Goal: Task Accomplishment & Management: Manage account settings

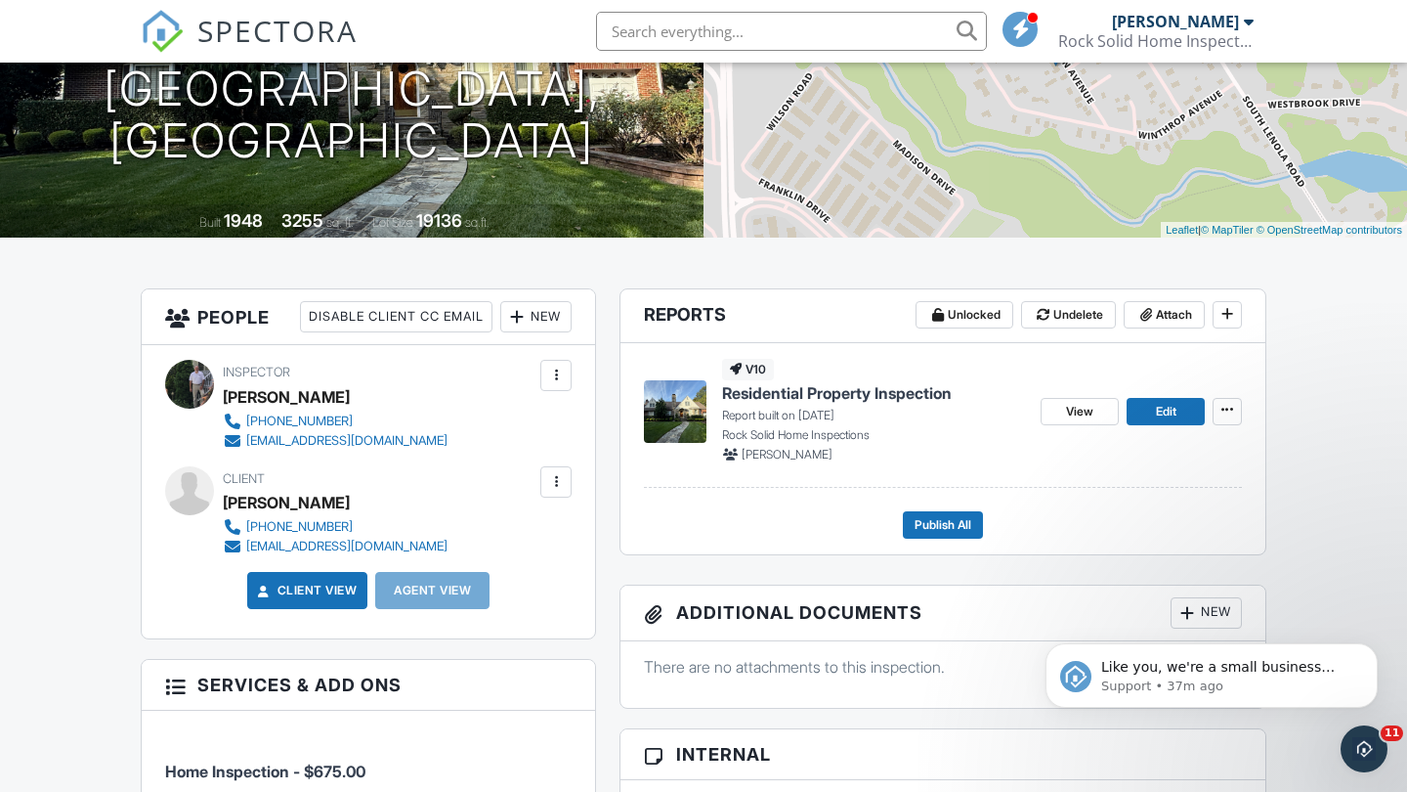
scroll to position [392, 0]
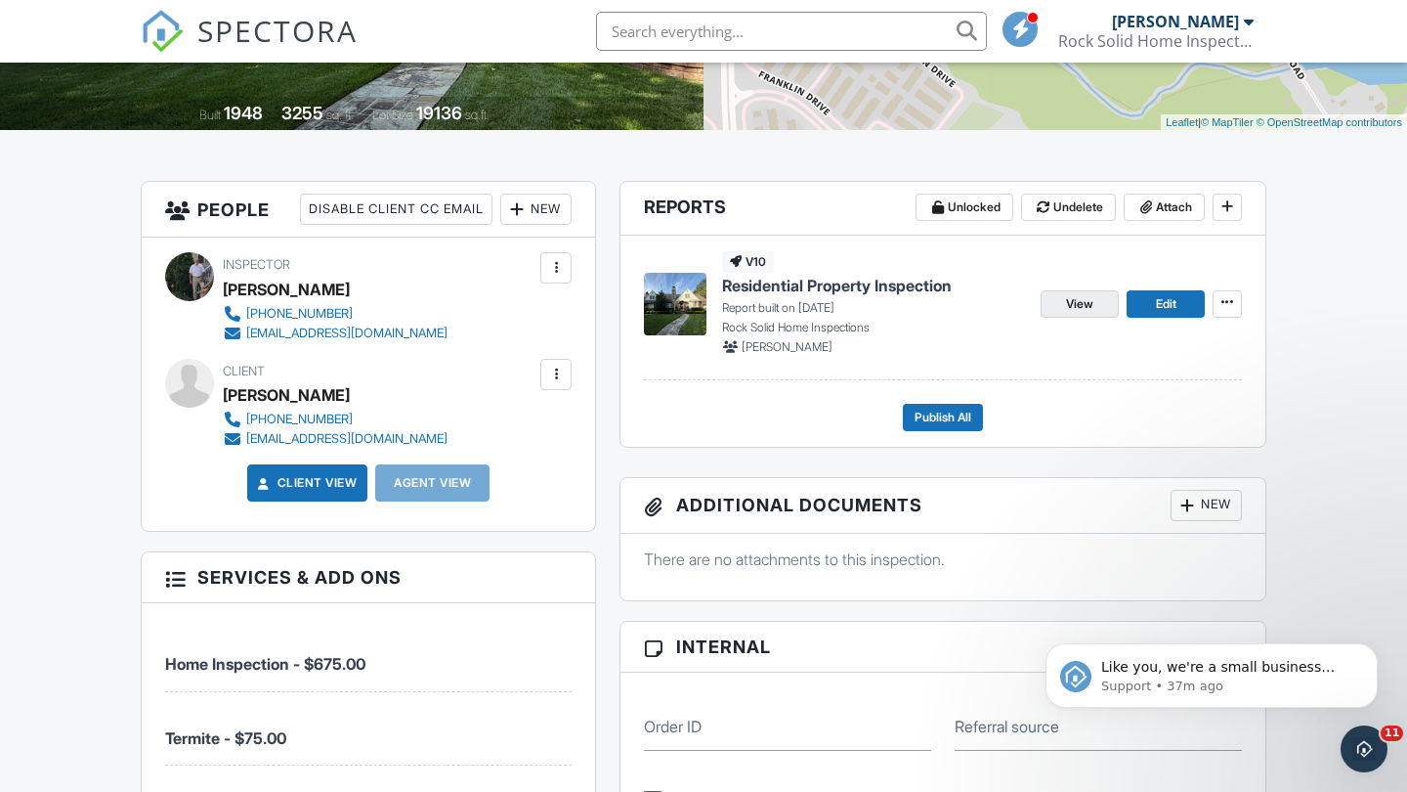
click at [1089, 302] on span "View" at bounding box center [1079, 304] width 27 height 20
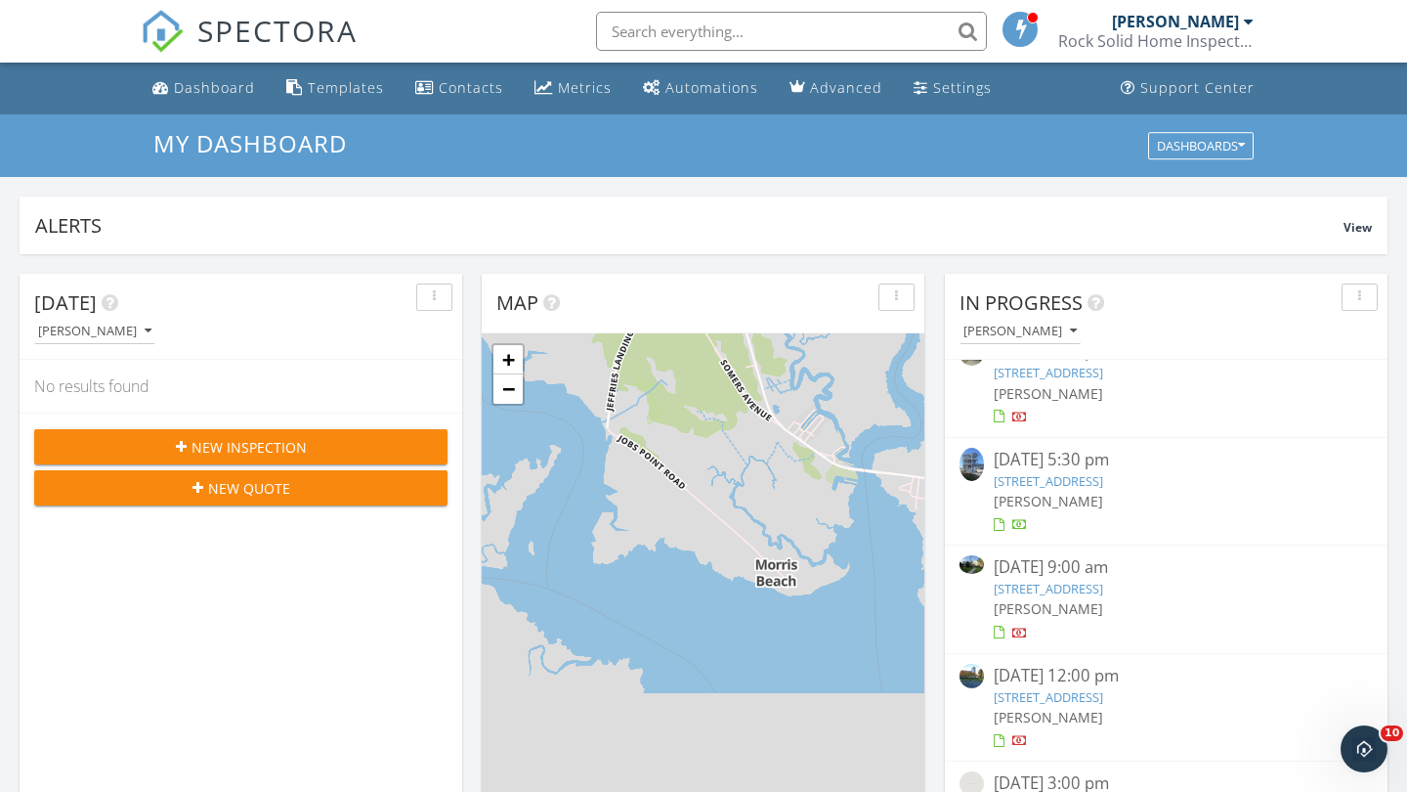
scroll to position [362, 0]
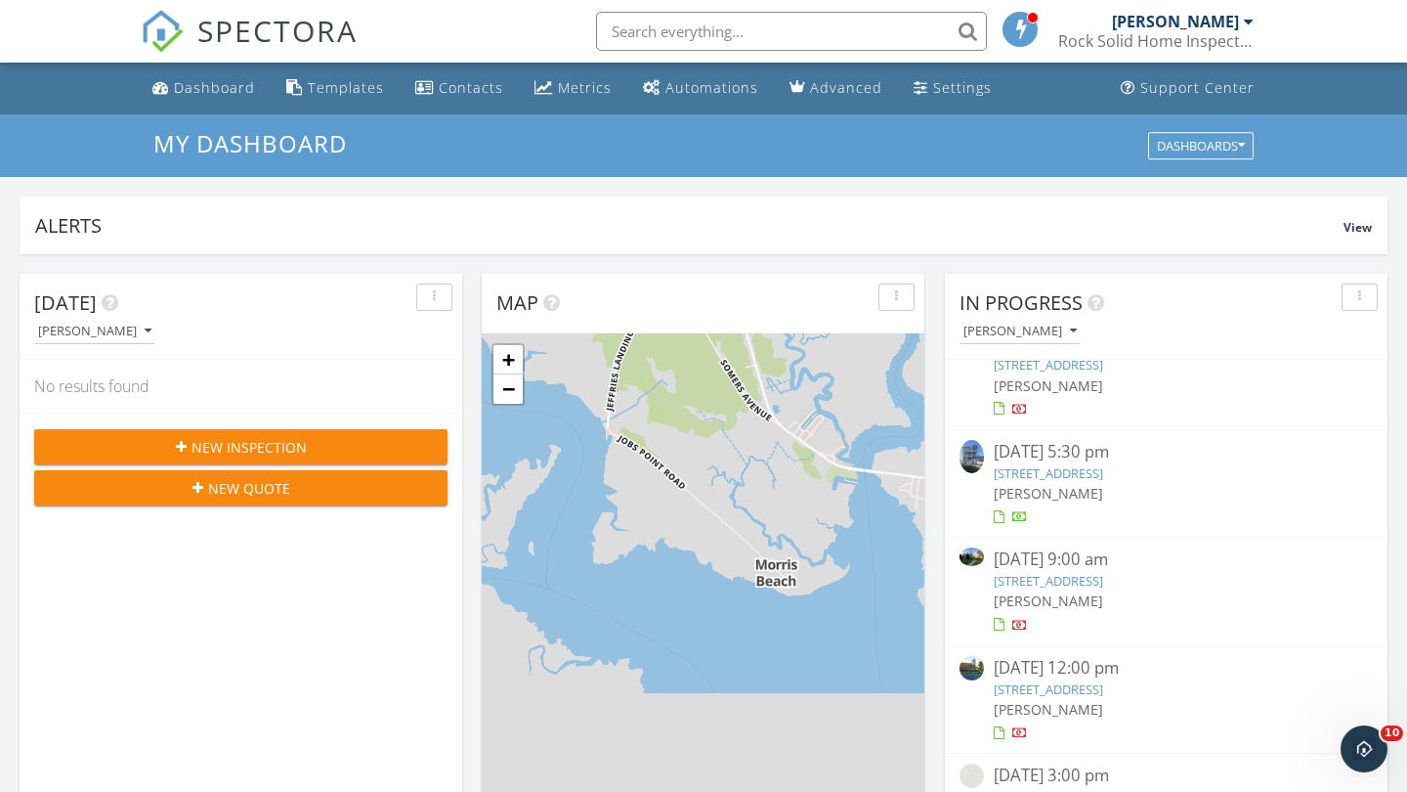
click at [1103, 572] on link "198 S Lincoln Avenue, Moorestown, NJ 08057" at bounding box center [1048, 581] width 109 height 18
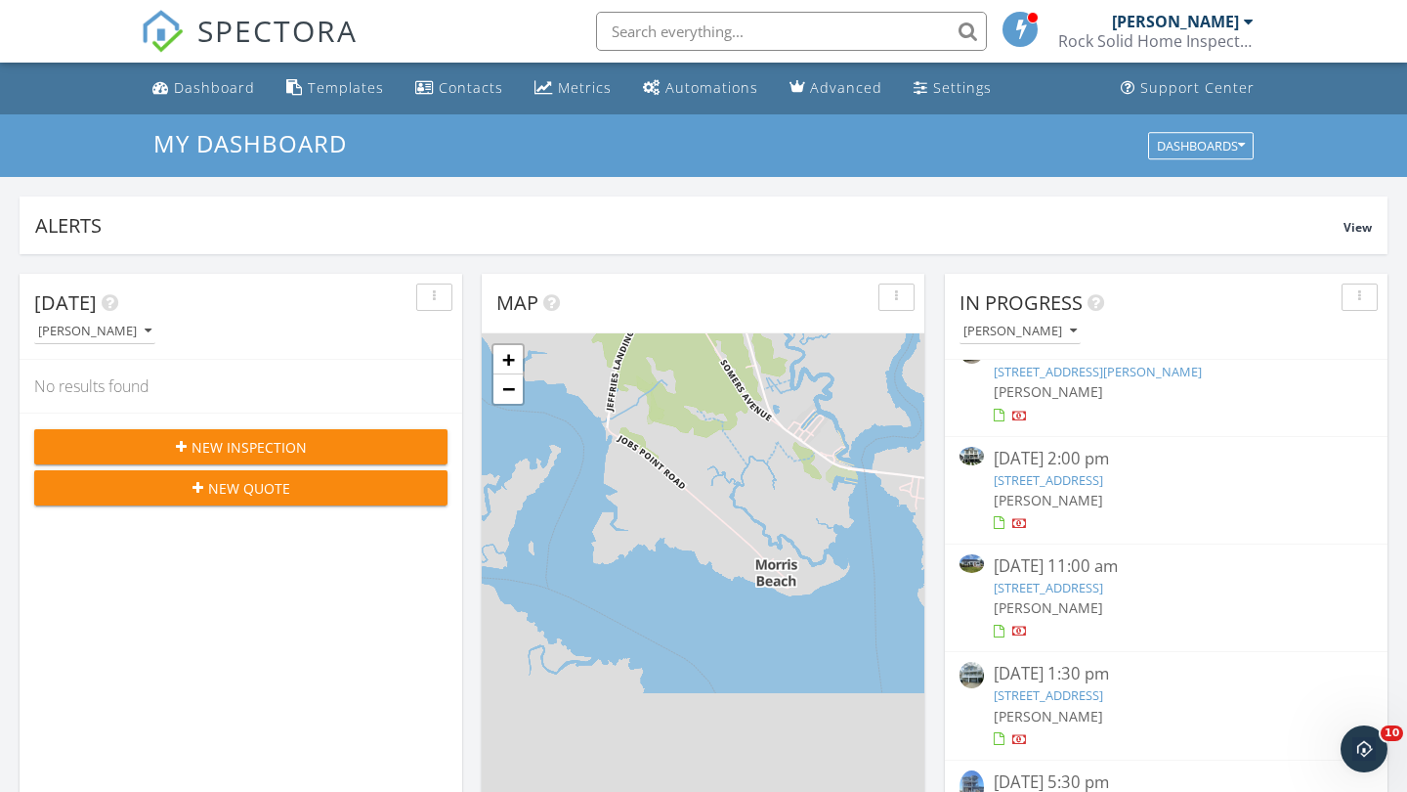
scroll to position [34, 0]
click at [1103, 474] on link "407 N Pembroke Avenue , Margate City, NJ 08402" at bounding box center [1048, 477] width 109 height 18
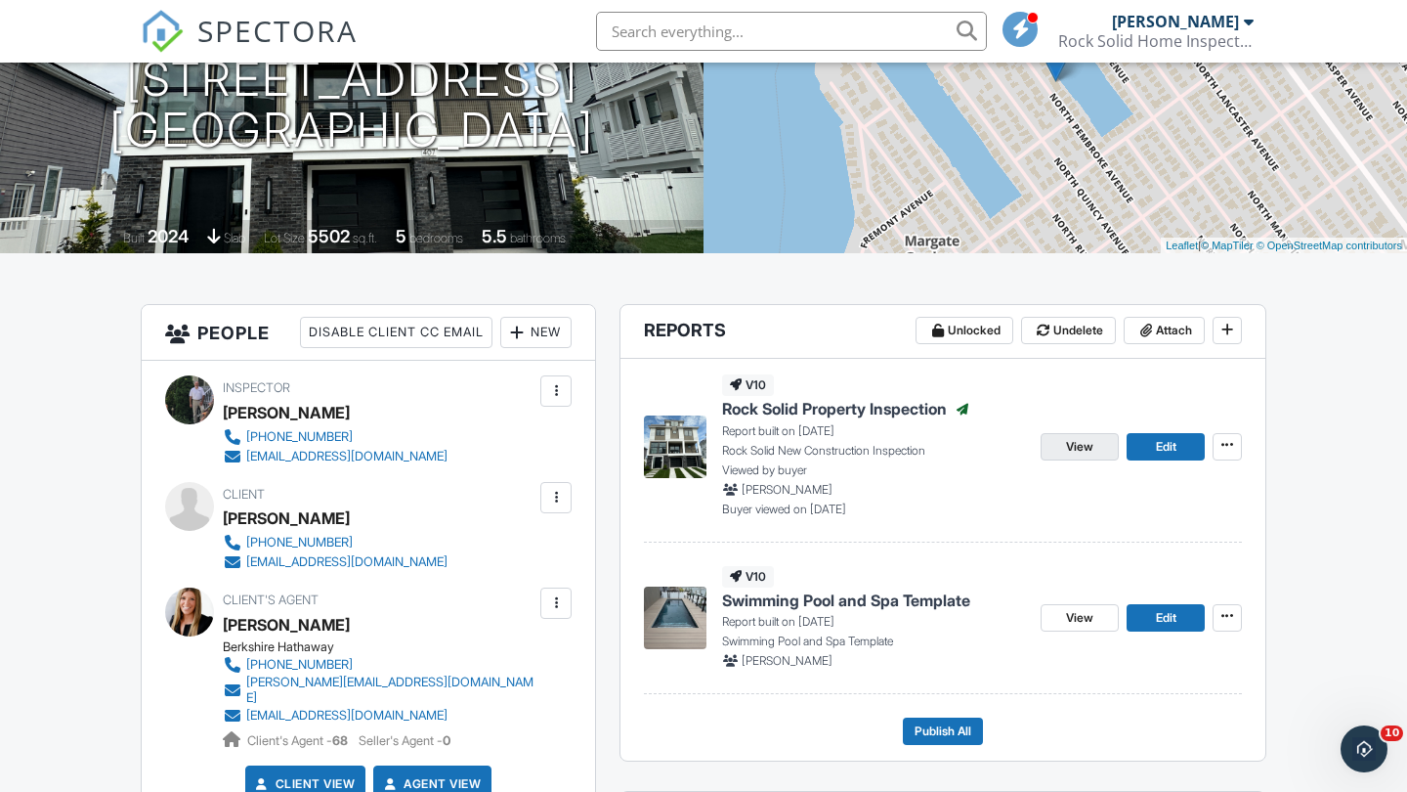
click at [1077, 448] on span "View" at bounding box center [1079, 447] width 27 height 20
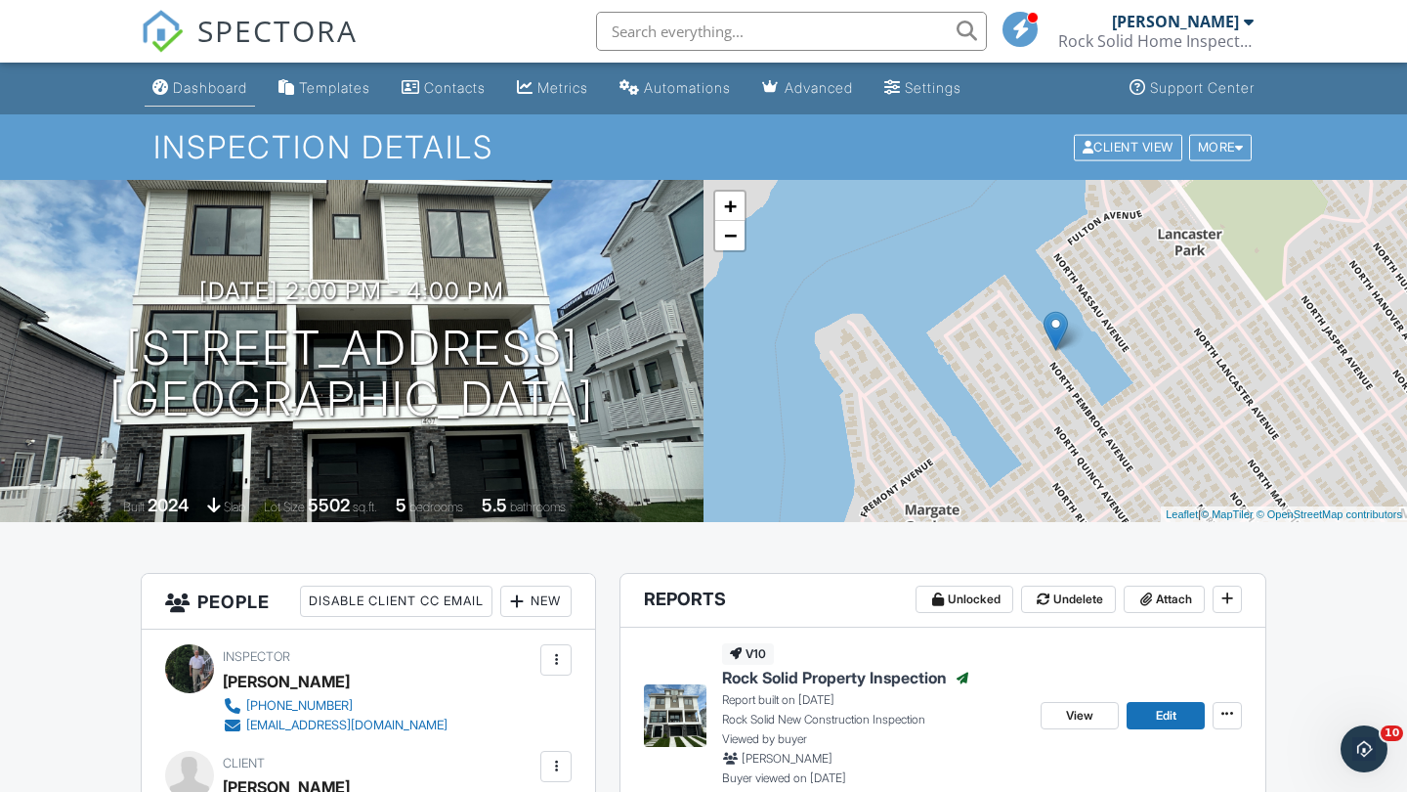
click at [209, 80] on div "Dashboard" at bounding box center [210, 87] width 74 height 17
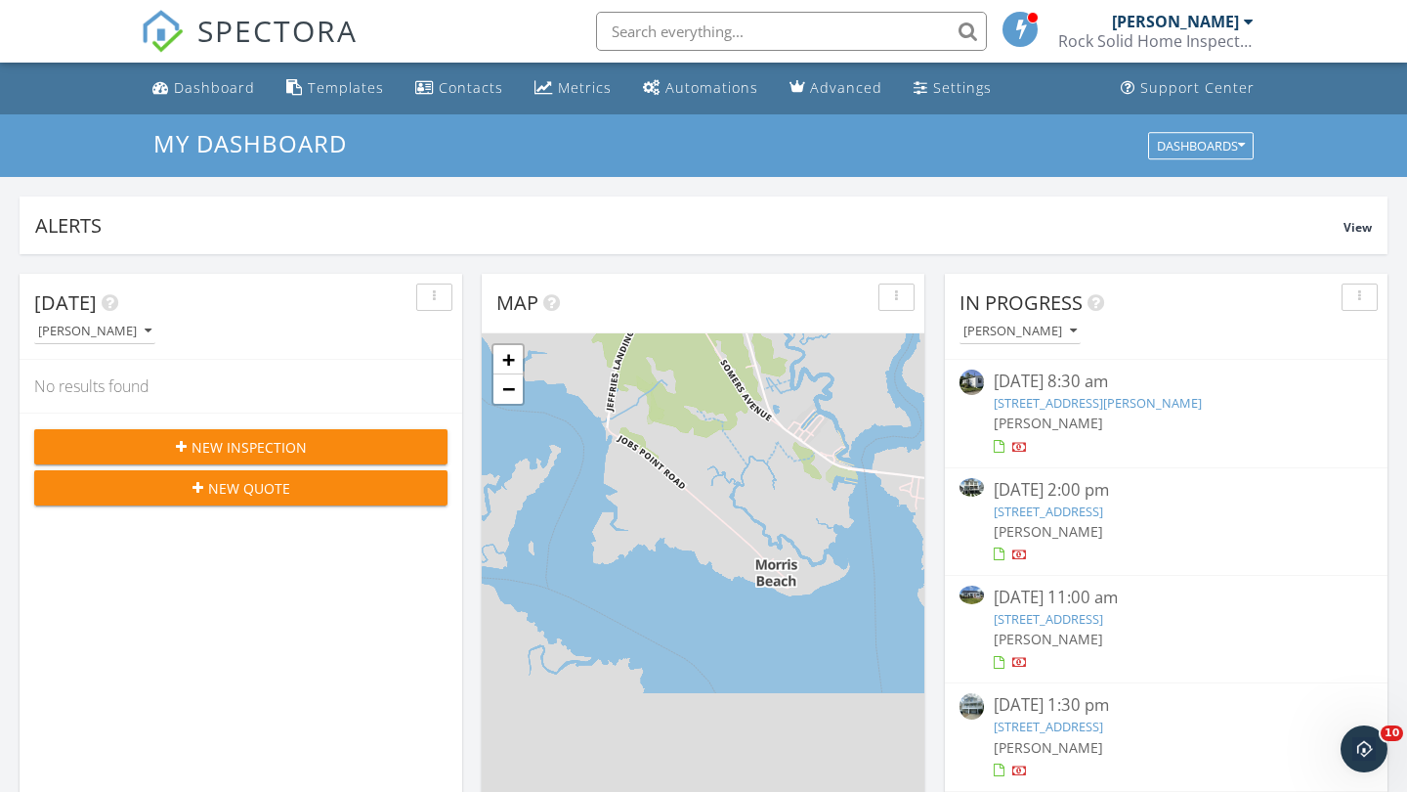
click at [639, 39] on input "text" at bounding box center [791, 31] width 391 height 39
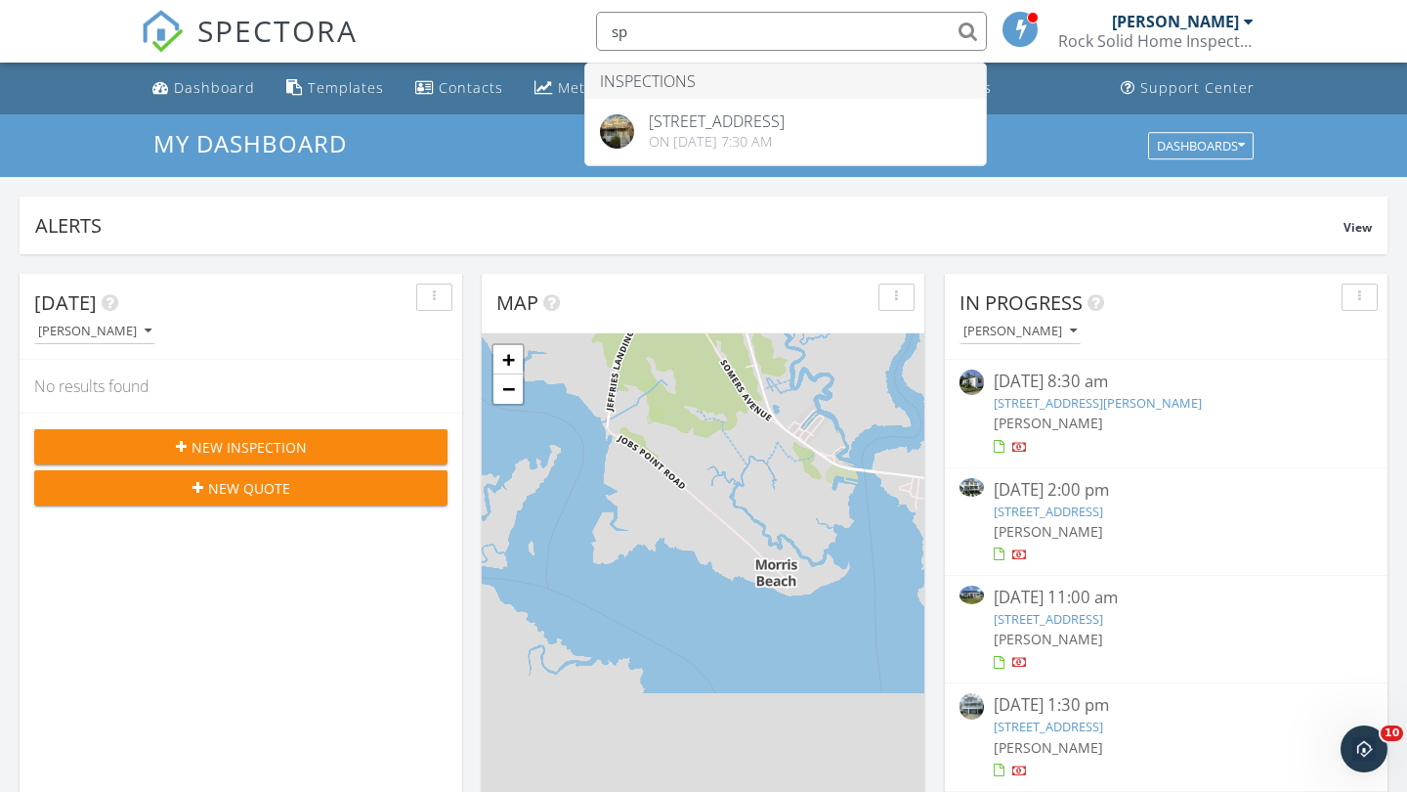
type input "s"
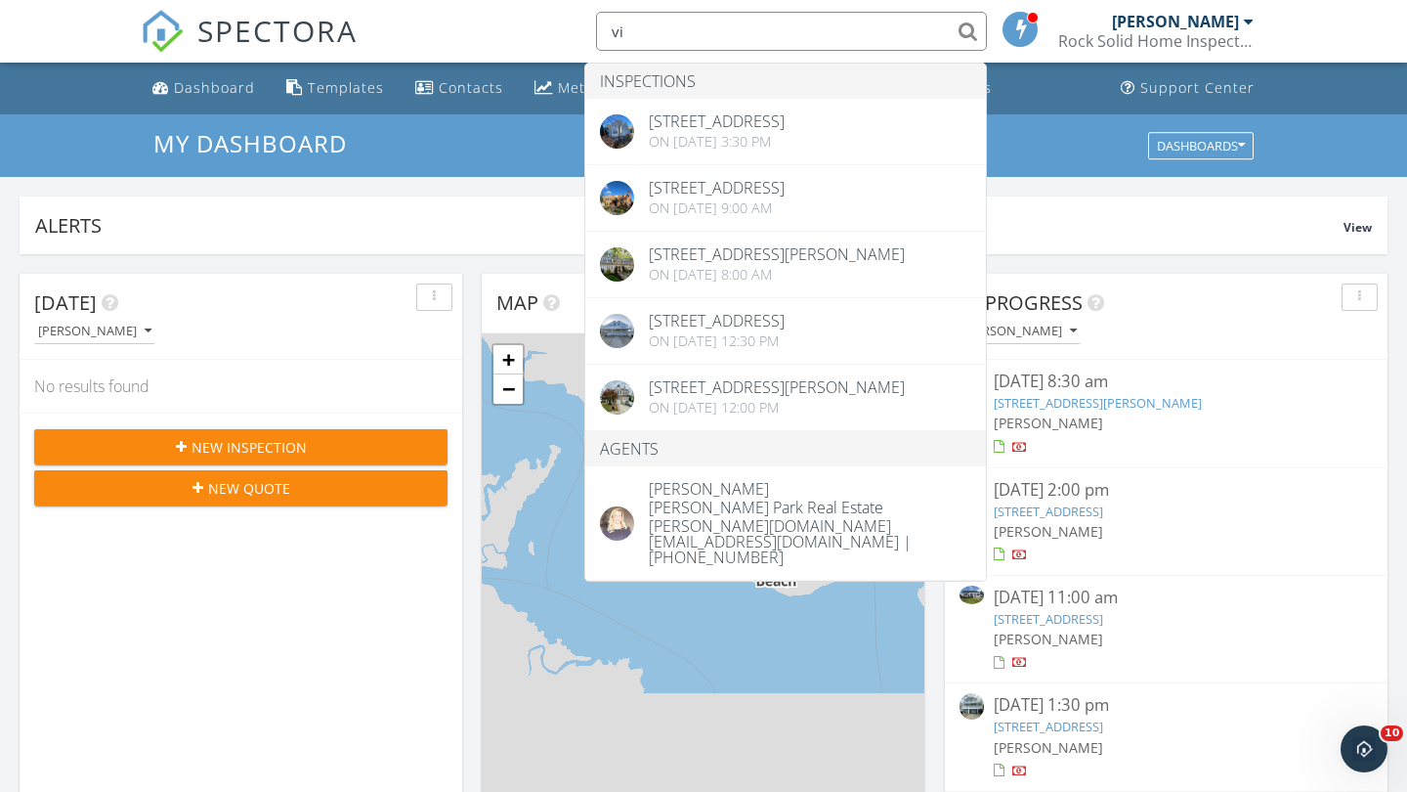
type input "v"
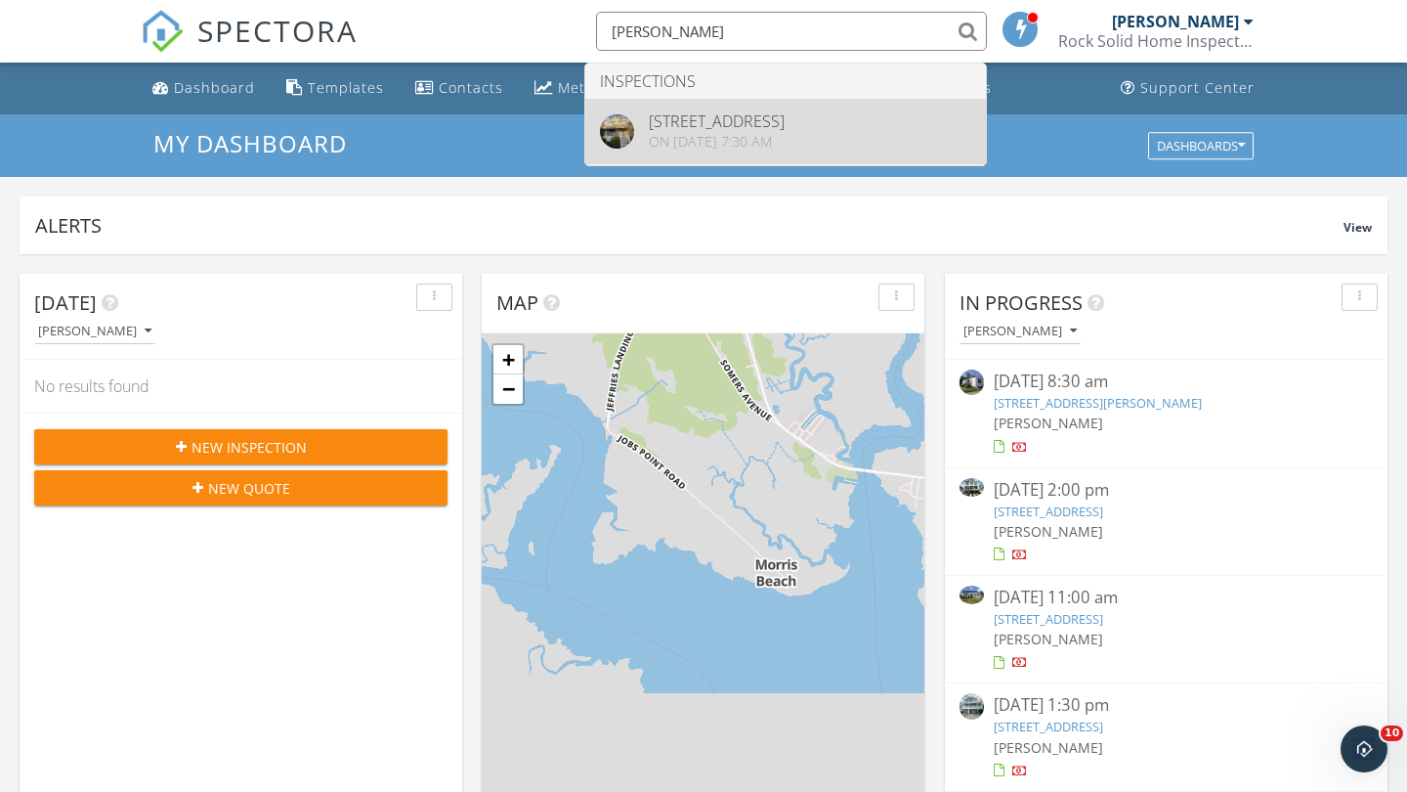
type input "spataro"
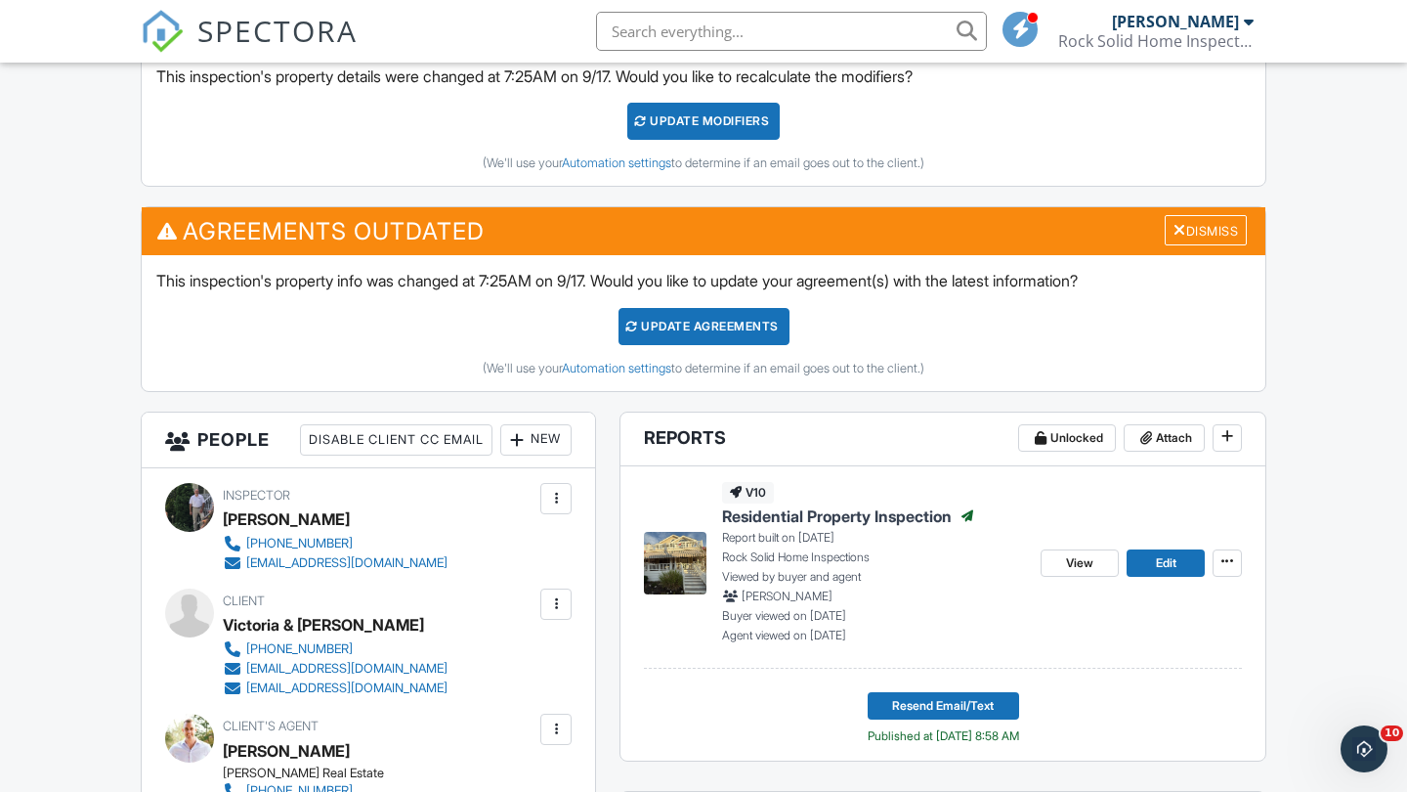
scroll to position [622, 0]
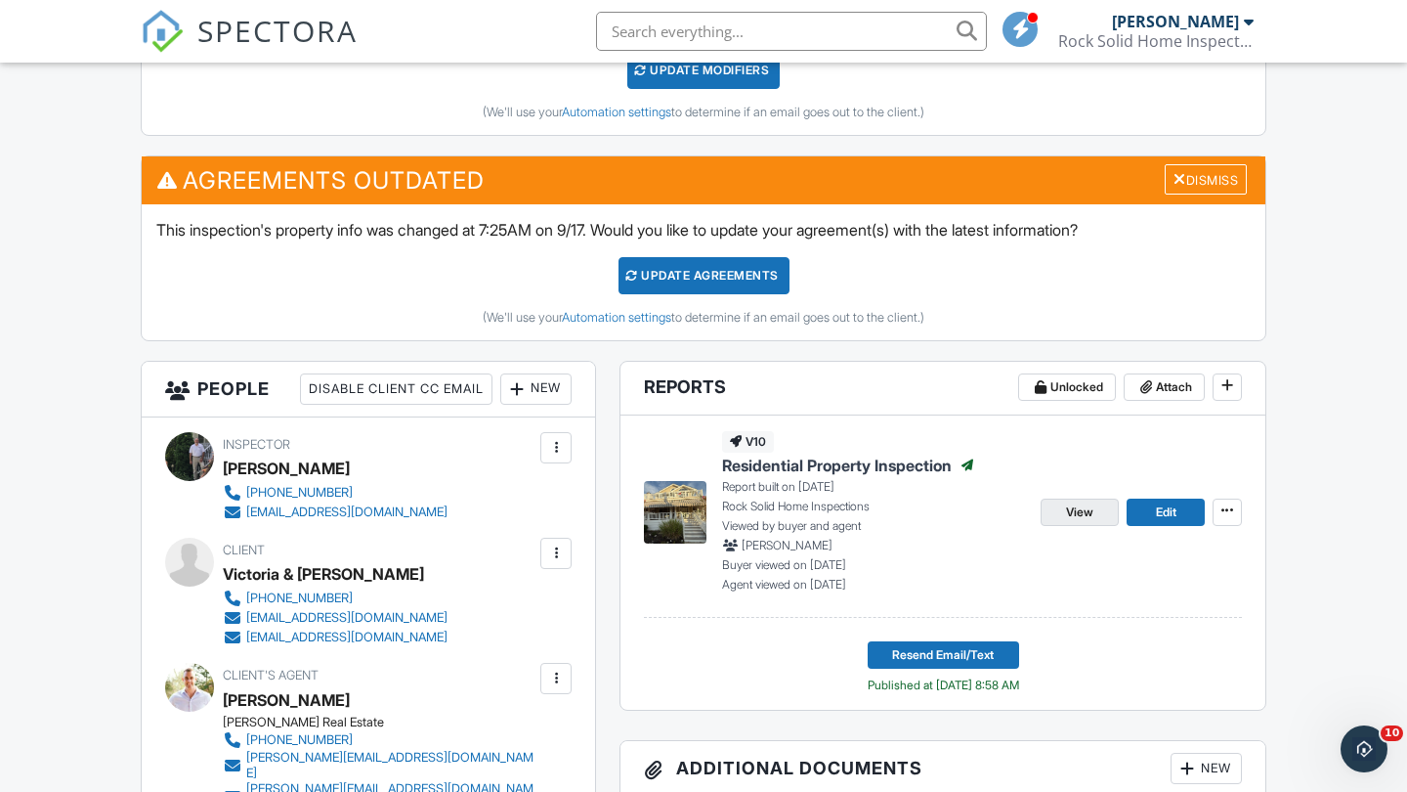
click at [1064, 515] on link "View" at bounding box center [1080, 511] width 78 height 27
